Goal: Task Accomplishment & Management: Manage account settings

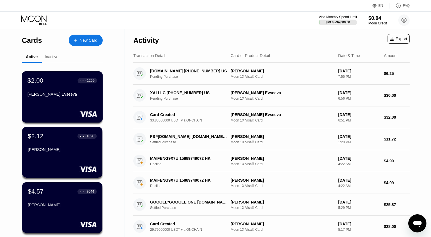
click at [63, 94] on div "[PERSON_NAME] Evseeva" at bounding box center [63, 94] width 70 height 5
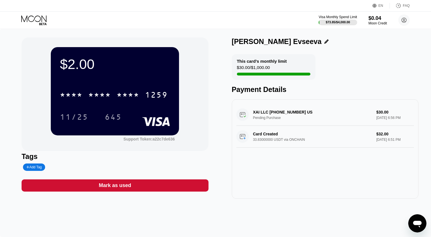
click at [238, 42] on div "[PERSON_NAME] Evseeva" at bounding box center [277, 41] width 90 height 8
drag, startPoint x: 231, startPoint y: 42, endPoint x: 282, endPoint y: 51, distance: 52.2
click at [282, 51] on div "$2.00 * * * * * * * * * * * * 1259 11/25 645 Support Token: a22c7de636 Tags Add…" at bounding box center [216, 117] width 388 height 161
drag, startPoint x: 278, startPoint y: 41, endPoint x: 224, endPoint y: 39, distance: 54.3
click at [224, 39] on div "$2.00 * * * * * * * * * * * * 1259 11/25 645 Support Token: a22c7de636 Tags Add…" at bounding box center [216, 117] width 388 height 161
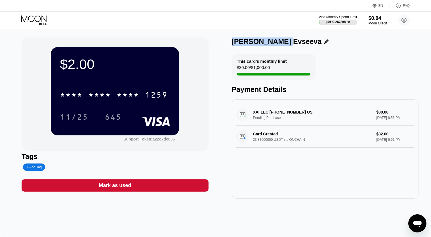
copy div "[PERSON_NAME] Evseeva"
click at [100, 92] on div "* * * * * * * * * * * * 1259" at bounding box center [113, 95] width 115 height 14
click at [112, 105] on div "[CREDIT_CARD_NUMBER] 11/25 645" at bounding box center [115, 99] width 110 height 33
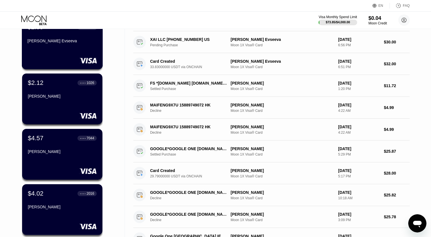
scroll to position [90, 0]
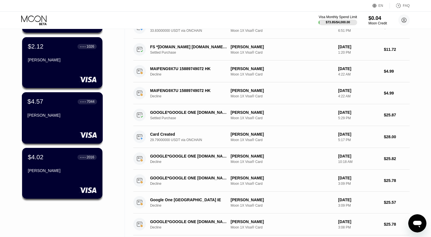
click at [71, 112] on div "$4.57 ● ● ● ● 7044 [PERSON_NAME]" at bounding box center [63, 109] width 70 height 22
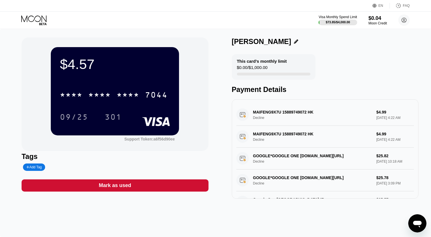
drag, startPoint x: 232, startPoint y: 43, endPoint x: 303, endPoint y: 45, distance: 70.4
click at [303, 45] on div "[PERSON_NAME]" at bounding box center [325, 41] width 187 height 8
copy div "[PERSON_NAME]"
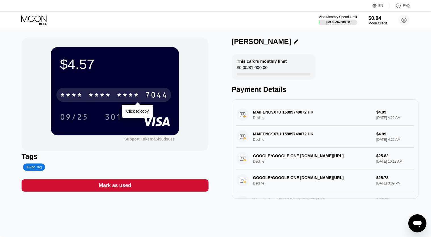
click at [97, 102] on div "* * * * * * * * * * * * 7044" at bounding box center [113, 95] width 115 height 14
copy div "[PERSON_NAME]"
click at [113, 99] on div "[CREDIT_CARD_NUMBER]" at bounding box center [113, 95] width 115 height 14
copy div "[PERSON_NAME]"
click at [122, 96] on div "* * * *" at bounding box center [128, 95] width 23 height 9
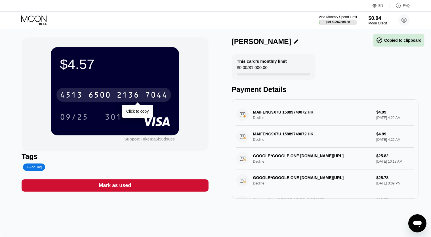
copy div "[PERSON_NAME]"
click at [146, 94] on div "7044" at bounding box center [156, 95] width 23 height 9
